Goal: Task Accomplishment & Management: Manage account settings

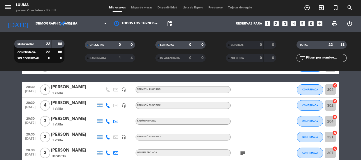
scroll to position [26, 0]
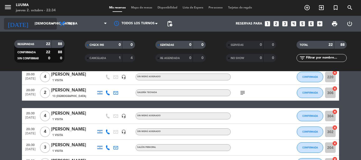
click at [40, 25] on input "[DEMOGRAPHIC_DATA] [DATE]" at bounding box center [54, 23] width 45 height 9
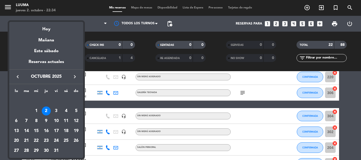
click at [85, 13] on div at bounding box center [180, 80] width 361 height 160
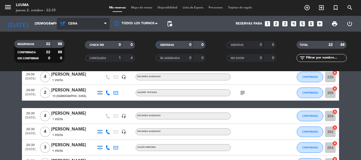
click at [98, 19] on span "Cena" at bounding box center [83, 24] width 53 height 12
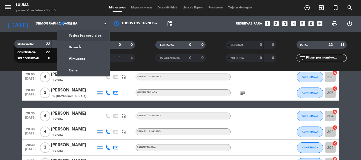
click at [89, 10] on div "menu Luuma jueves 2. octubre - 22:35" at bounding box center [45, 8] width 90 height 12
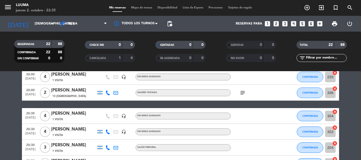
click at [139, 8] on span "Mapa de mesas" at bounding box center [141, 7] width 26 height 3
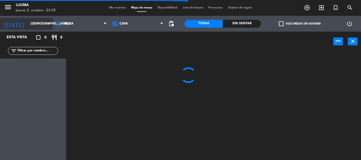
click at [36, 19] on input "[DEMOGRAPHIC_DATA] [DATE]" at bounding box center [50, 23] width 45 height 9
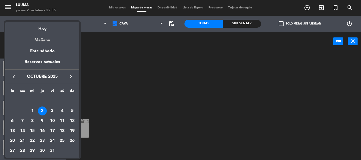
click at [44, 39] on div "Mañana" at bounding box center [42, 38] width 74 height 11
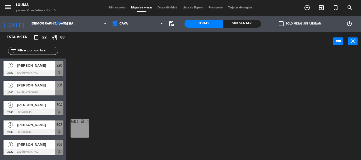
type input "vie. [DATE]"
click at [99, 65] on div "601 lock 14" at bounding box center [215, 105] width 291 height 109
click at [88, 129] on div "601 lock 14" at bounding box center [79, 128] width 18 height 18
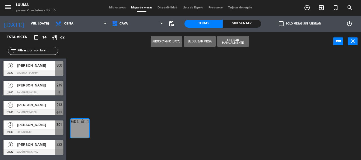
click at [166, 43] on button "[GEOGRAPHIC_DATA]" at bounding box center [167, 41] width 32 height 11
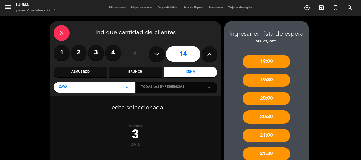
scroll to position [53, 0]
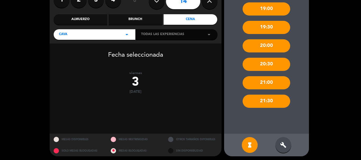
click at [278, 146] on div "build" at bounding box center [283, 145] width 16 height 16
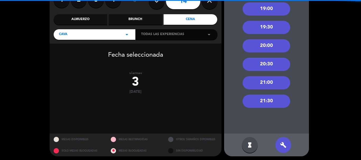
scroll to position [26, 0]
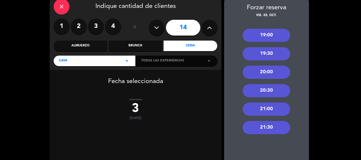
click at [273, 111] on div "21:00" at bounding box center [266, 109] width 48 height 13
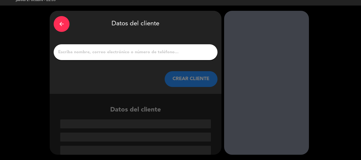
click at [178, 46] on div at bounding box center [136, 52] width 164 height 16
click at [179, 51] on input "1" at bounding box center [136, 52] width 156 height 7
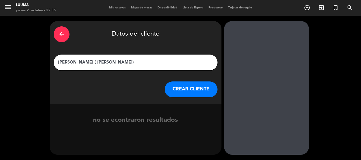
drag, startPoint x: 93, startPoint y: 62, endPoint x: 124, endPoint y: 62, distance: 30.9
click at [124, 62] on input "[PERSON_NAME] ( [PERSON_NAME])" at bounding box center [136, 62] width 156 height 7
type input "[PERSON_NAME] ( [PERSON_NAME] )"
click at [199, 88] on button "CREAR CLIENTE" at bounding box center [190, 90] width 53 height 16
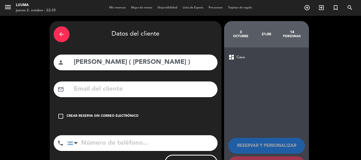
click at [114, 119] on div "check_box_outline_blank Crear reserva sin correo electrónico" at bounding box center [136, 117] width 164 height 16
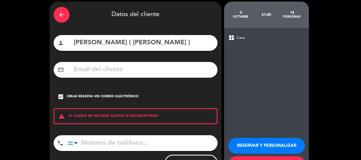
scroll to position [43, 0]
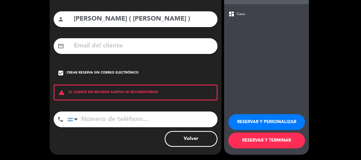
click at [273, 140] on button "RESERVAR Y TERMINAR" at bounding box center [266, 141] width 77 height 16
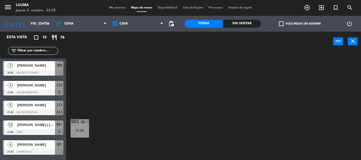
click at [117, 7] on span "Mis reservas" at bounding box center [117, 7] width 22 height 3
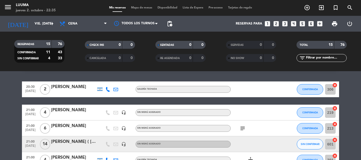
scroll to position [26, 0]
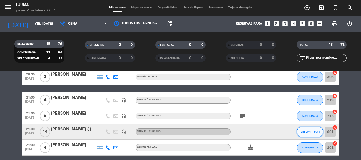
click at [314, 132] on span "SIN CONFIRMAR" at bounding box center [309, 131] width 19 height 3
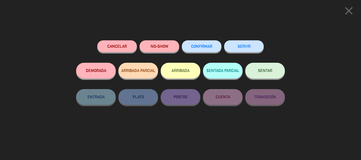
click at [199, 39] on div "Cancelar NO-SHOW CONFIRMAR SERVIR DEMORADA ARRIBADA PARCIAL ARRIBADA SENTADA PA…" at bounding box center [180, 99] width 216 height 124
click at [198, 44] on button "CONFIRMAR" at bounding box center [202, 46] width 40 height 12
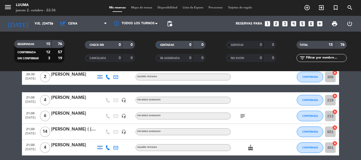
click at [244, 116] on icon "subject" at bounding box center [242, 116] width 6 height 6
click at [262, 110] on div "subject 1 persona Celiaca" at bounding box center [255, 116] width 48 height 16
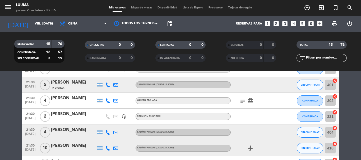
scroll to position [132, 0]
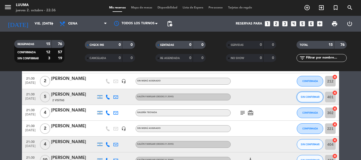
click at [310, 97] on span "SIN CONFIRMAR" at bounding box center [309, 97] width 19 height 3
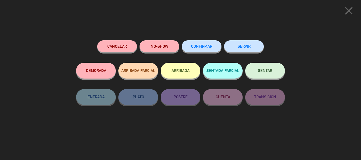
click at [219, 50] on button "CONFIRMAR" at bounding box center [202, 46] width 40 height 12
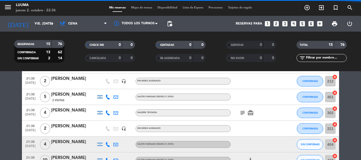
scroll to position [158, 0]
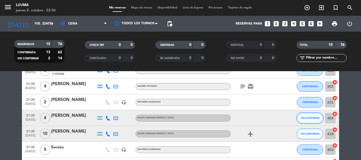
click at [305, 118] on span "SIN CONFIRMAR" at bounding box center [309, 118] width 19 height 3
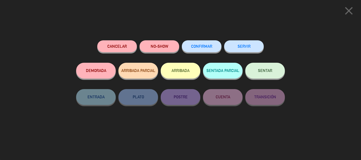
click at [195, 43] on button "CONFIRMAR" at bounding box center [202, 46] width 40 height 12
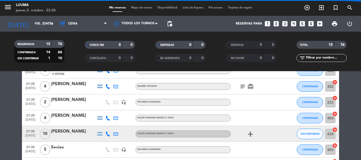
scroll to position [185, 0]
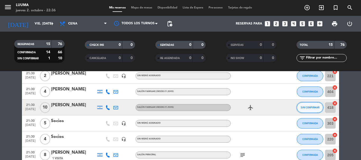
click at [311, 107] on span "SIN CONFIRMAR" at bounding box center [309, 107] width 19 height 3
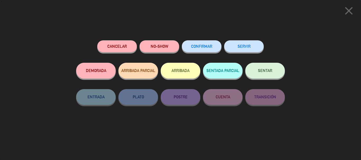
click at [206, 50] on button "CONFIRMAR" at bounding box center [202, 46] width 40 height 12
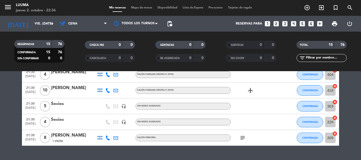
scroll to position [211, 0]
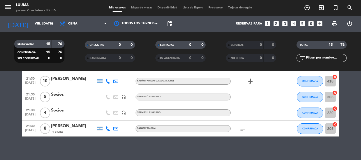
click at [244, 129] on icon "subject" at bounding box center [242, 129] width 6 height 6
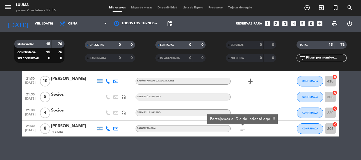
click at [268, 134] on div "subject Festejamos el Dia del odontólogo !!!" at bounding box center [255, 129] width 48 height 16
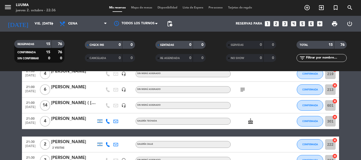
scroll to position [0, 0]
